Goal: Task Accomplishment & Management: Manage account settings

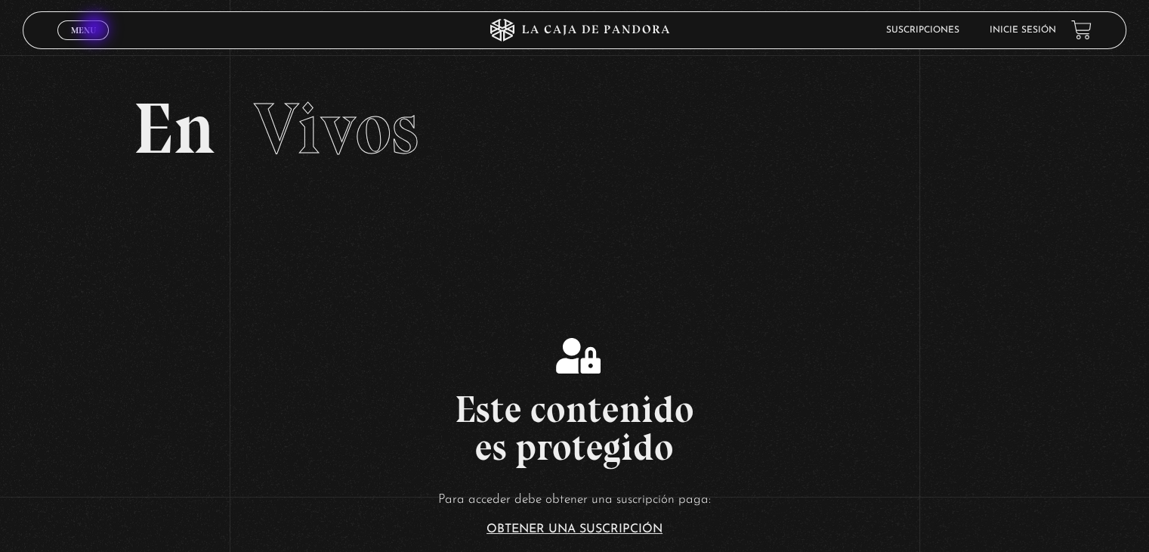
click at [96, 29] on link "Menu Cerrar" at bounding box center [82, 30] width 51 height 20
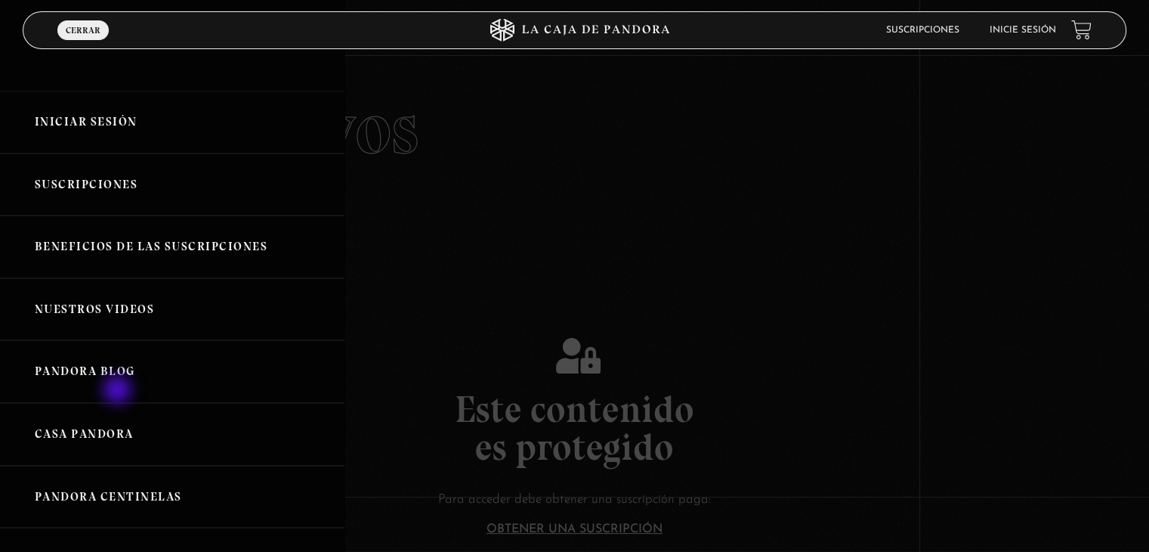
drag, startPoint x: 196, startPoint y: 533, endPoint x: 101, endPoint y: 348, distance: 207.8
click at [101, 348] on ul "Iniciar Sesión Suscripciones Beneficios de las suscripciones Nuestros Videos Pa…" at bounding box center [172, 403] width 345 height 624
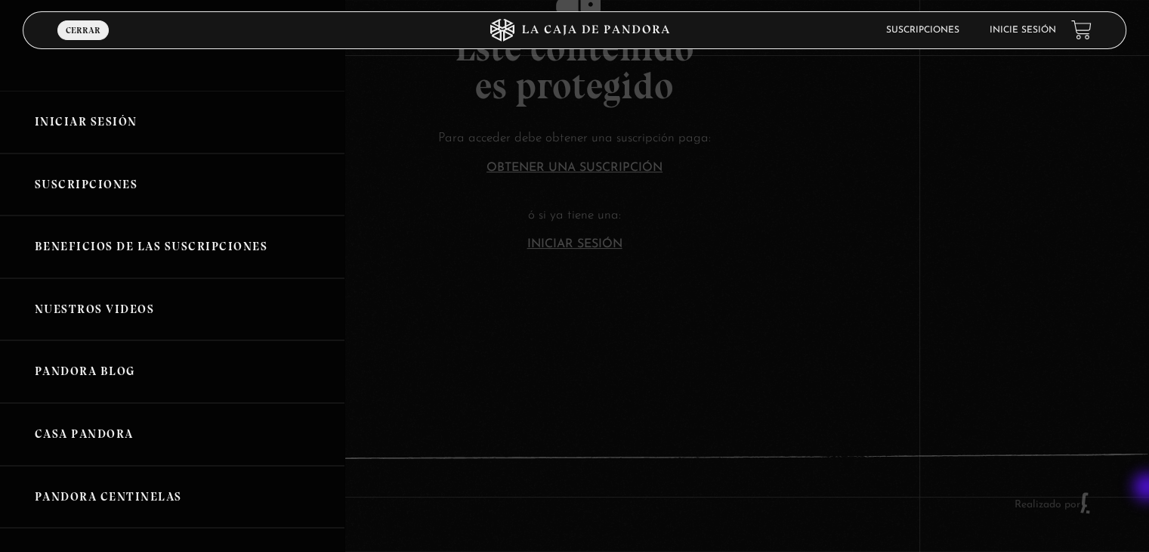
scroll to position [361, 0]
click at [508, 354] on div at bounding box center [574, 276] width 1149 height 552
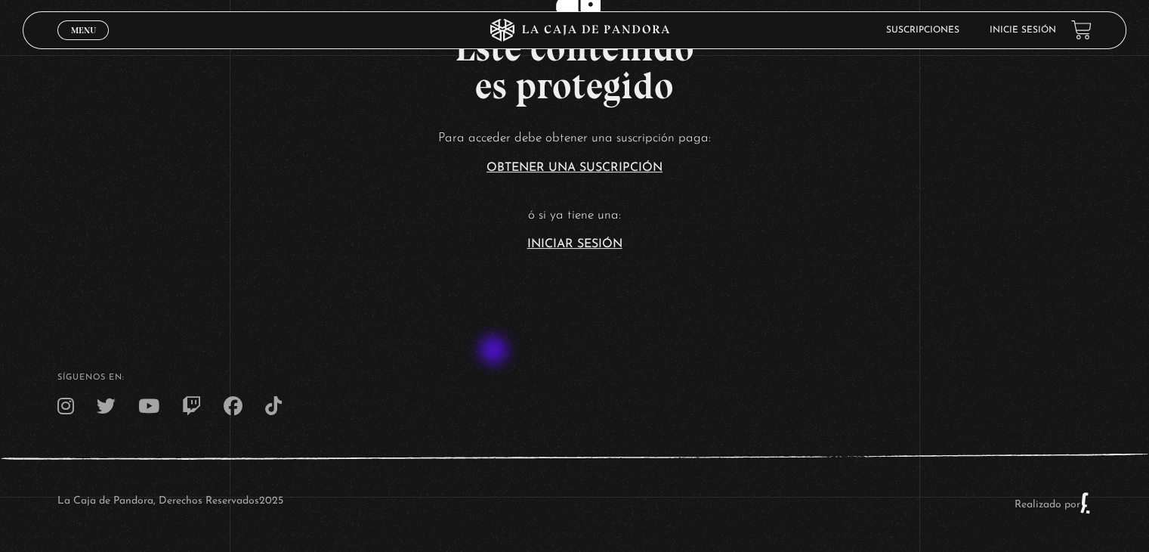
scroll to position [362, 0]
click at [1035, 33] on link "Inicie sesión" at bounding box center [1023, 30] width 66 height 9
